Goal: Information Seeking & Learning: Learn about a topic

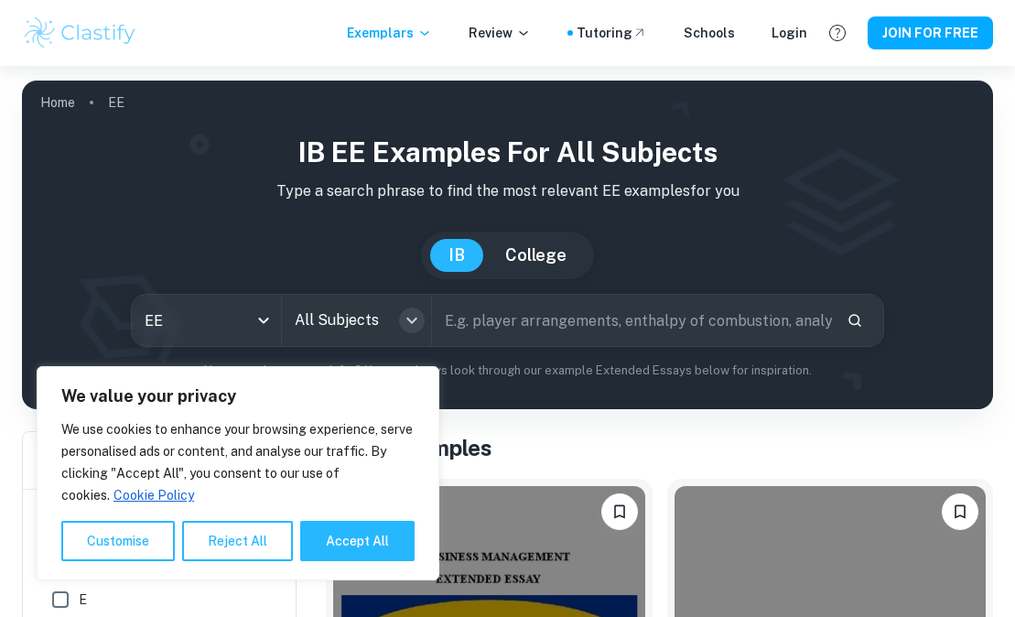
click at [403, 319] on icon "Open" at bounding box center [412, 320] width 22 height 22
click at [347, 533] on button "Accept All" at bounding box center [357, 541] width 114 height 40
checkbox input "true"
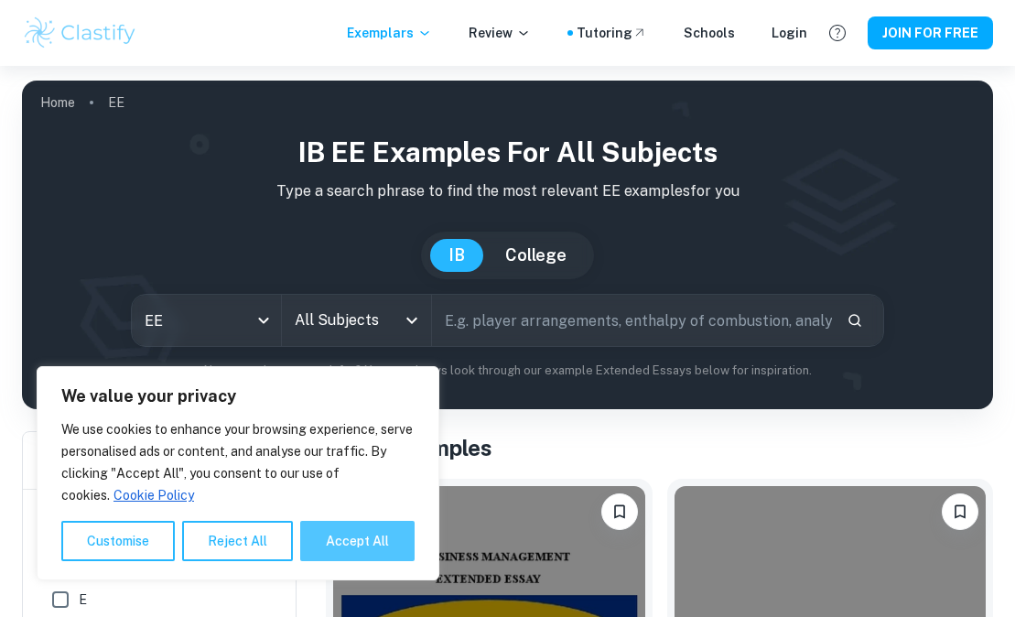
checkbox input "true"
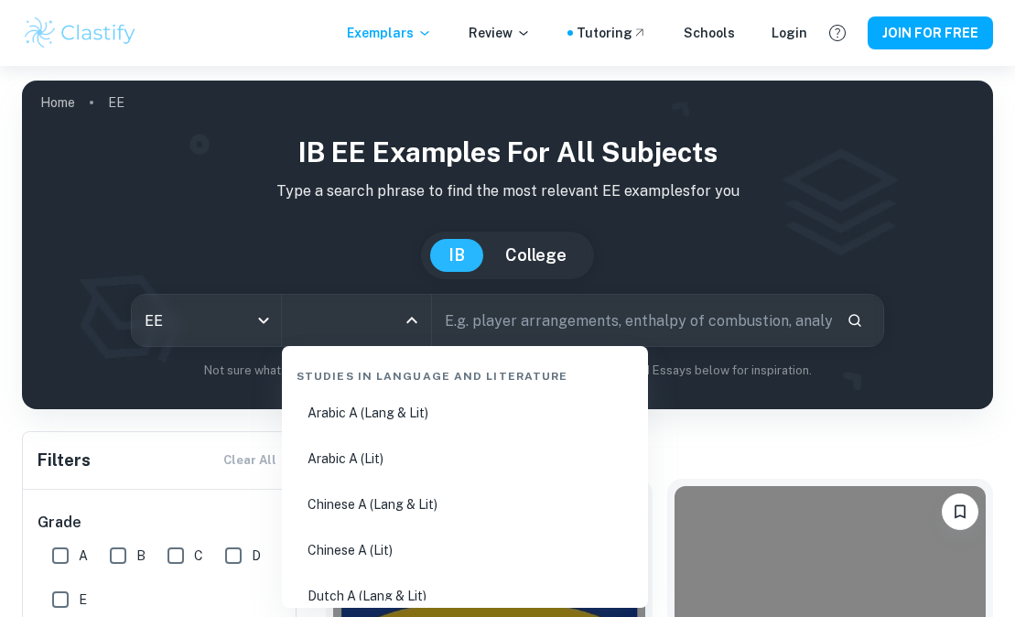
click at [384, 322] on input "All Subjects" at bounding box center [342, 320] width 105 height 35
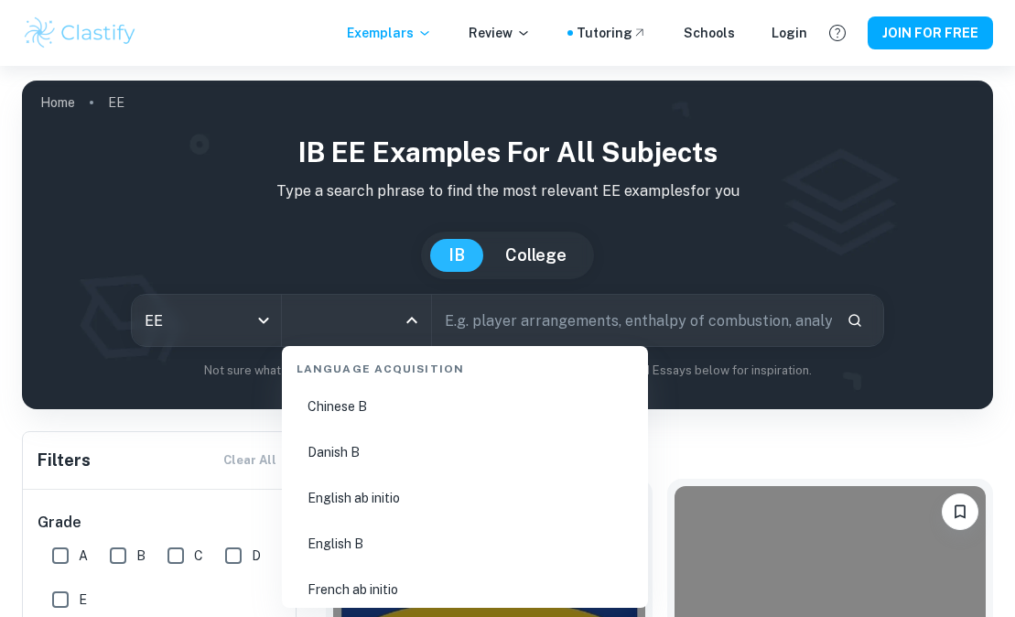
scroll to position [1304, 0]
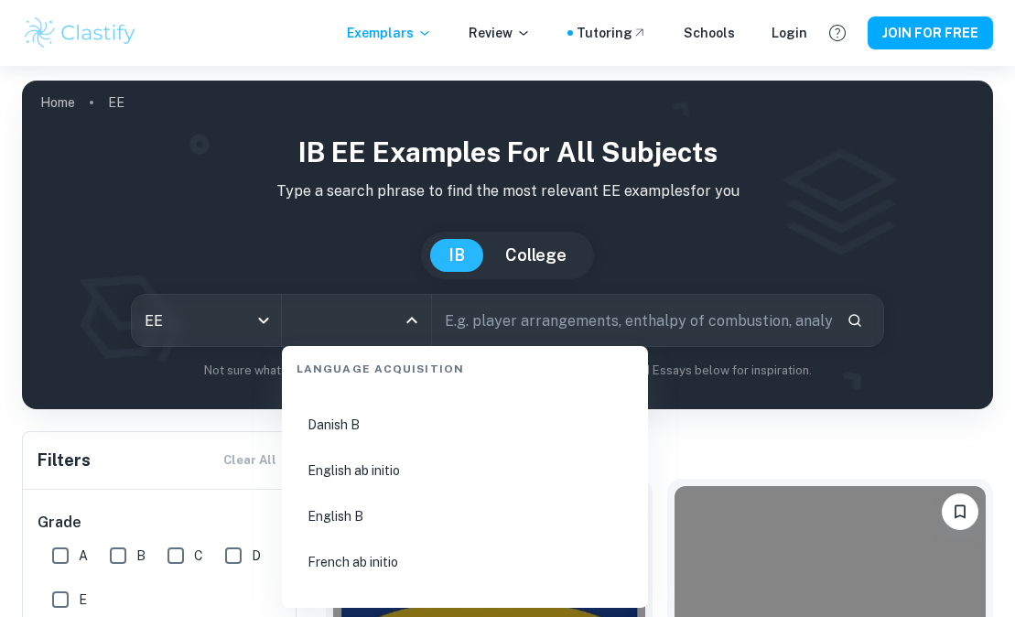
click at [362, 504] on li "English B" at bounding box center [464, 516] width 351 height 42
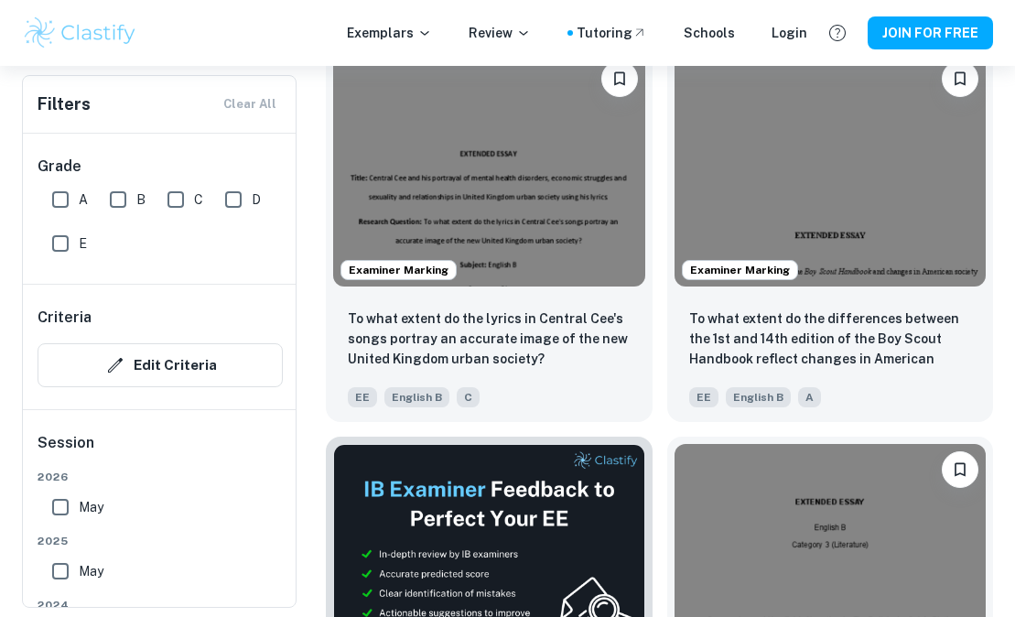
scroll to position [439, 0]
